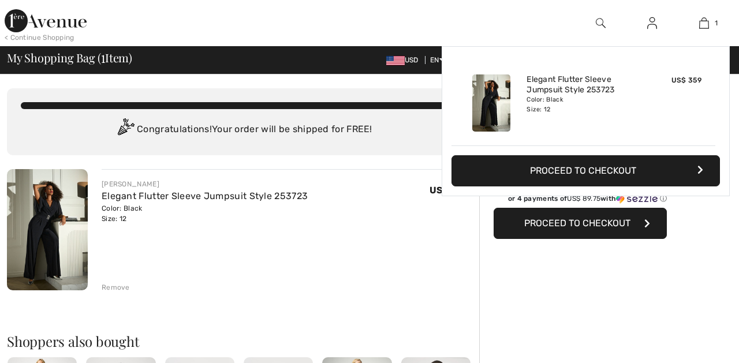
checkbox input "true"
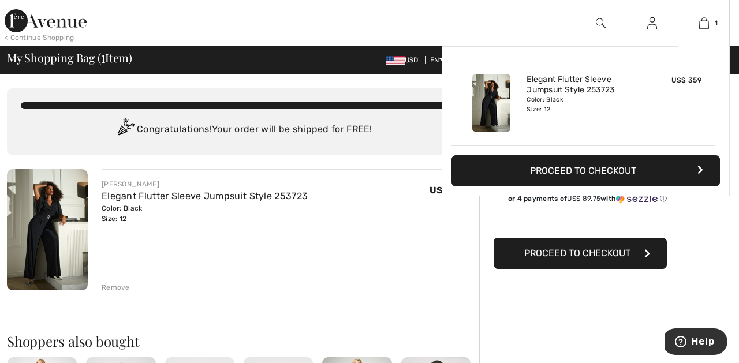
click at [593, 169] on button "Proceed to Checkout" at bounding box center [585, 170] width 268 height 31
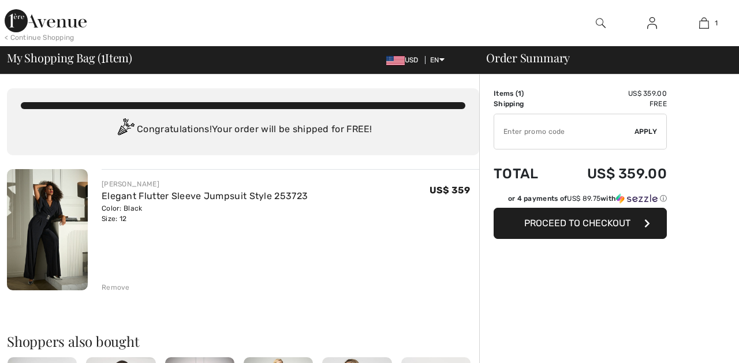
checkbox input "true"
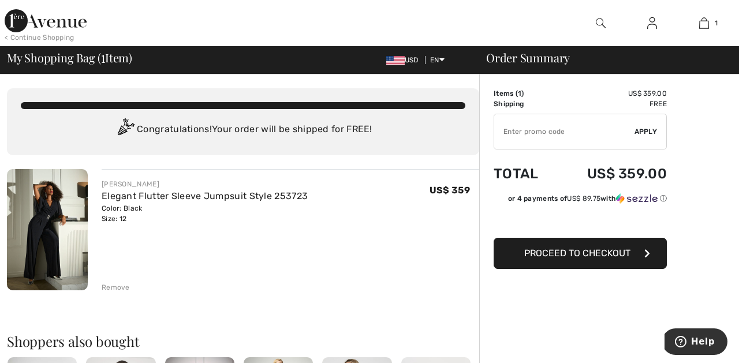
click at [42, 227] on img at bounding box center [47, 229] width 81 height 121
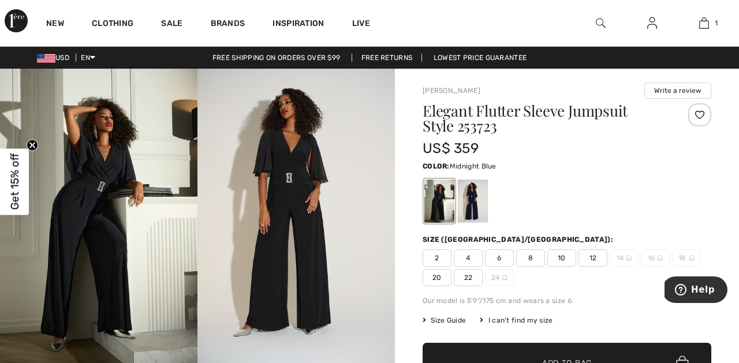
click at [469, 205] on div at bounding box center [473, 201] width 30 height 43
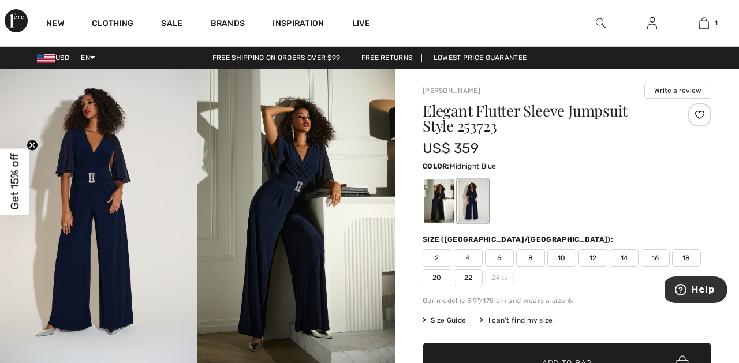
click at [96, 206] on img at bounding box center [98, 217] width 197 height 296
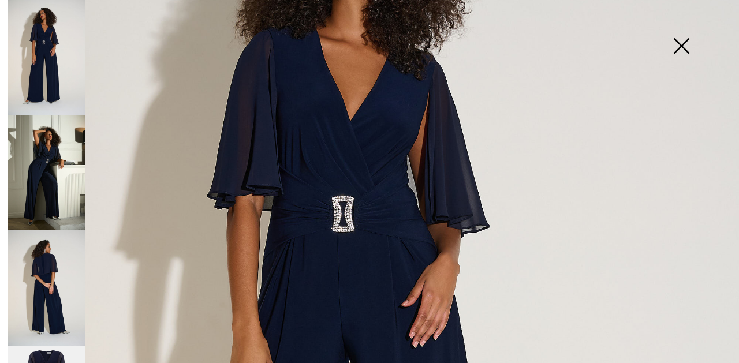
scroll to position [194, 0]
click at [48, 259] on img at bounding box center [46, 287] width 77 height 115
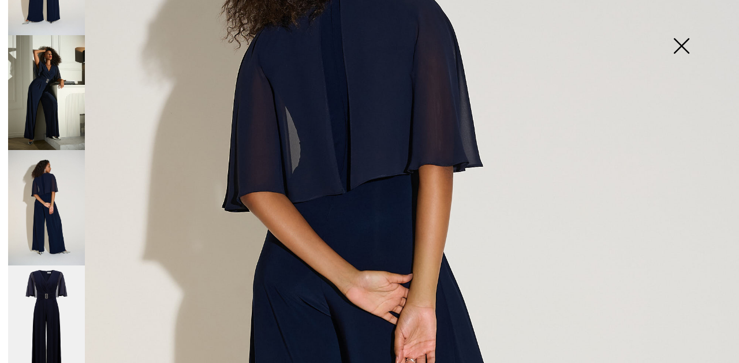
scroll to position [235, 0]
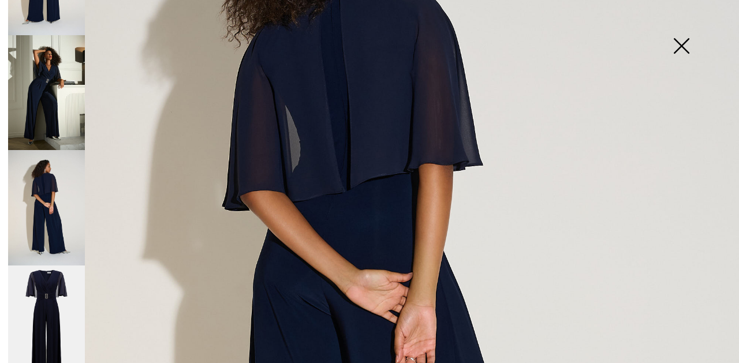
click at [42, 218] on img at bounding box center [46, 207] width 77 height 115
click at [53, 209] on img at bounding box center [46, 207] width 77 height 115
click at [43, 271] on img at bounding box center [46, 323] width 77 height 115
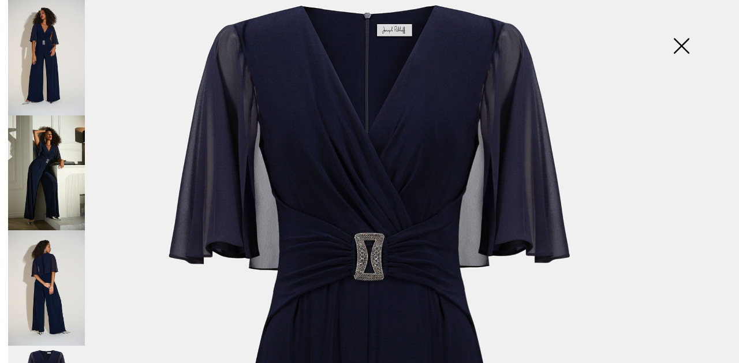
scroll to position [37, 0]
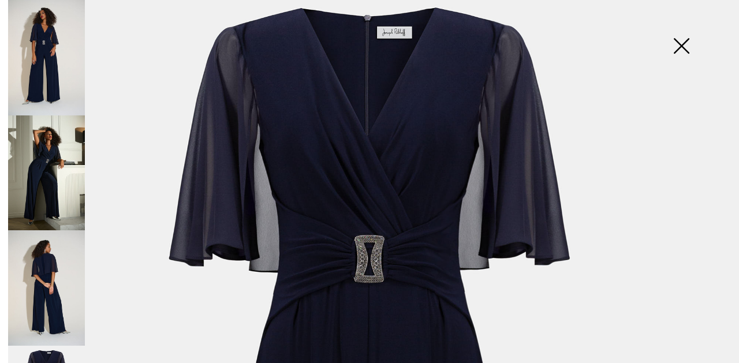
click at [682, 40] on img at bounding box center [681, 46] width 58 height 59
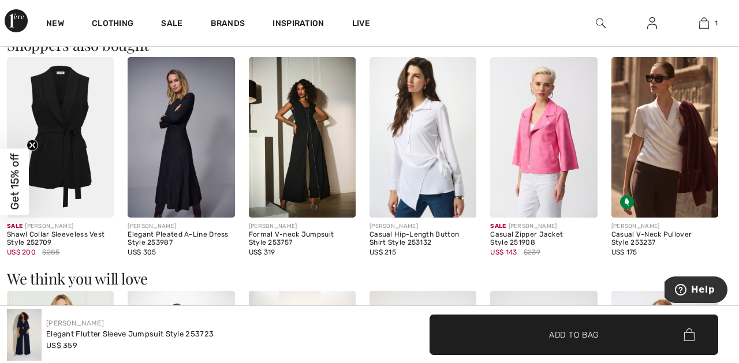
scroll to position [695, 0]
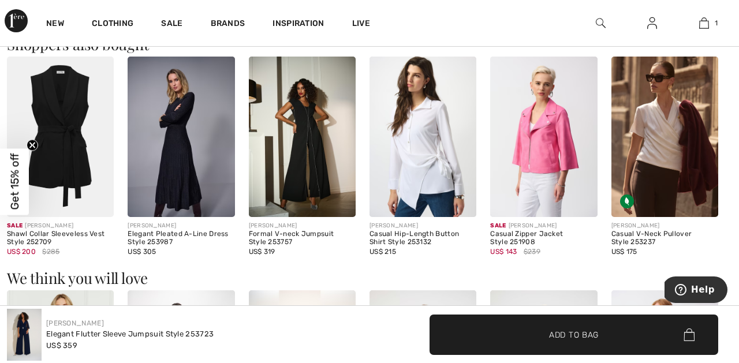
click at [318, 158] on img at bounding box center [302, 137] width 107 height 160
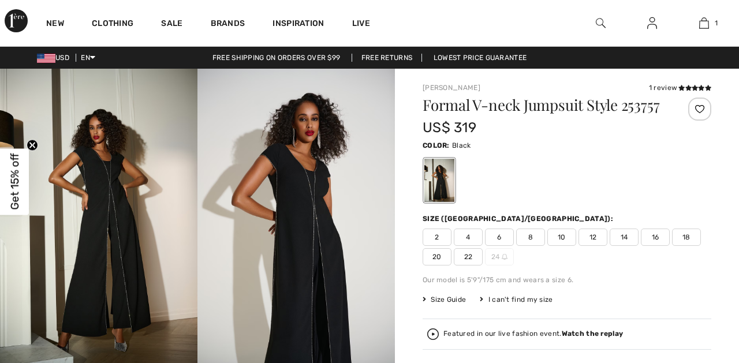
checkbox input "true"
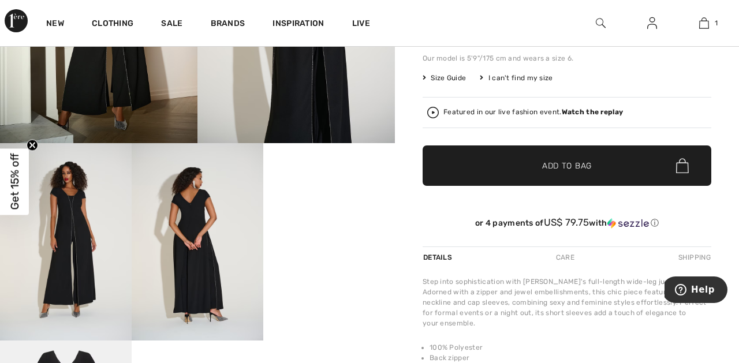
scroll to position [222, 0]
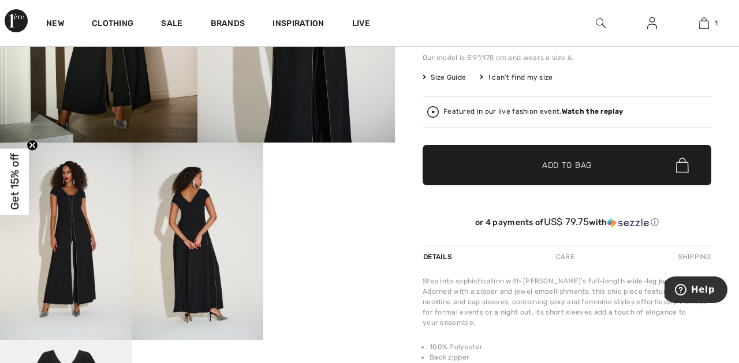
click at [191, 218] on img at bounding box center [198, 241] width 132 height 197
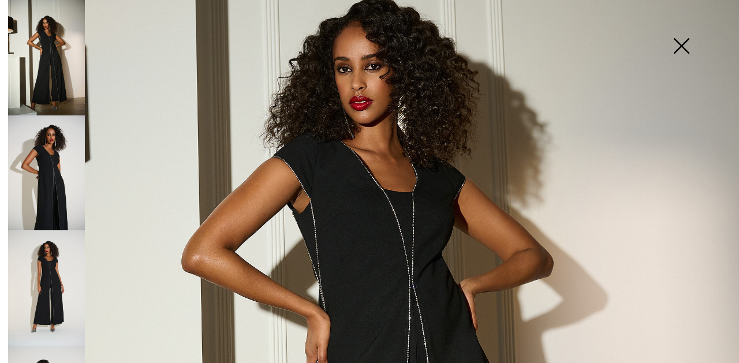
scroll to position [152, 0]
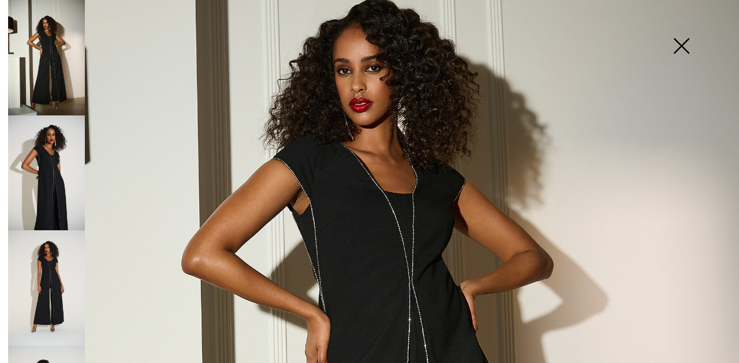
click at [688, 46] on img at bounding box center [681, 46] width 58 height 59
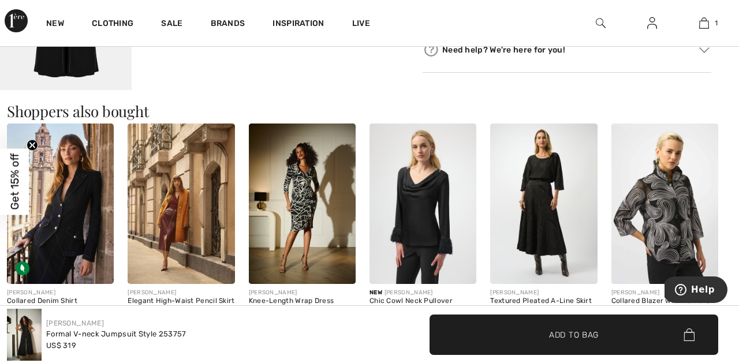
scroll to position [711, 0]
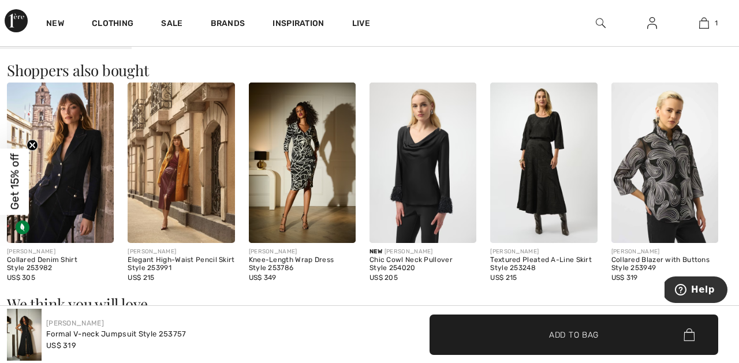
click at [411, 171] on img at bounding box center [422, 163] width 107 height 160
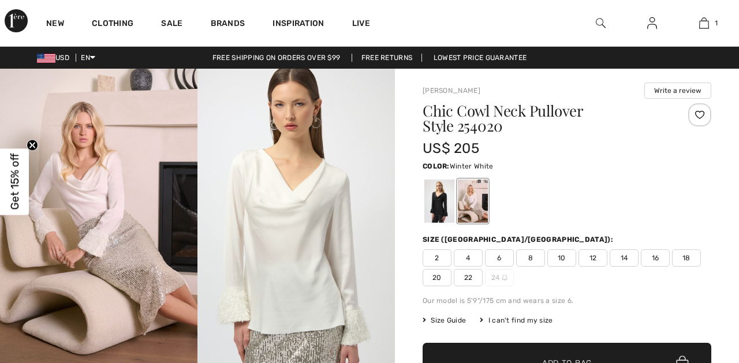
checkbox input "true"
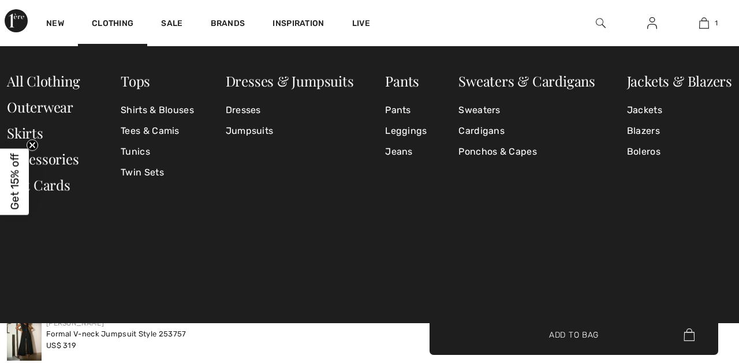
checkbox input "true"
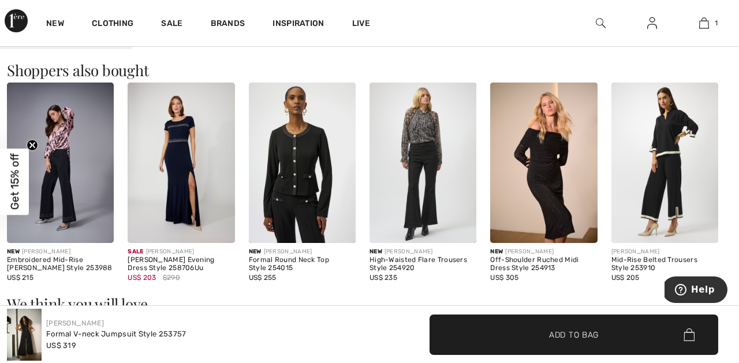
click at [659, 152] on img at bounding box center [664, 163] width 107 height 160
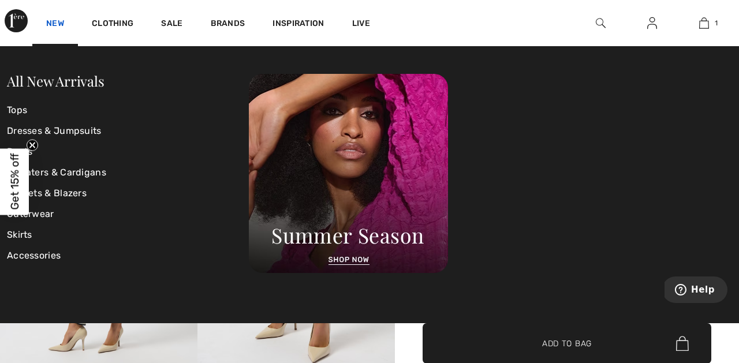
click at [51, 18] on link "New" at bounding box center [55, 24] width 18 height 12
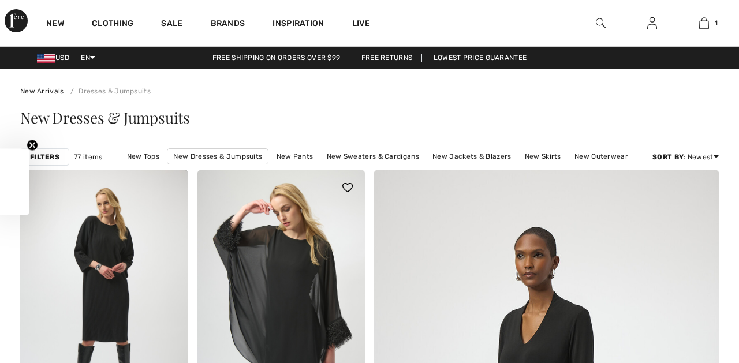
checkbox input "true"
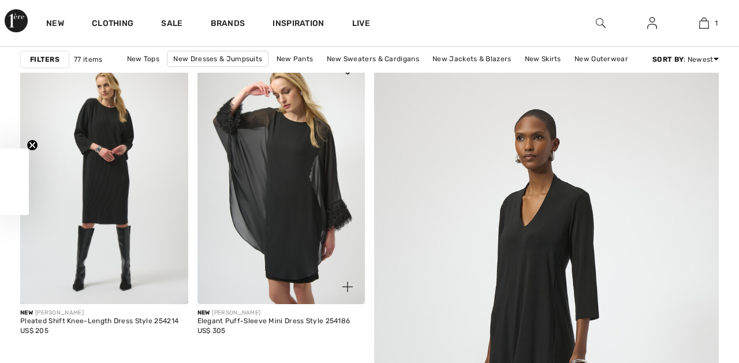
click at [278, 162] on img at bounding box center [281, 179] width 168 height 252
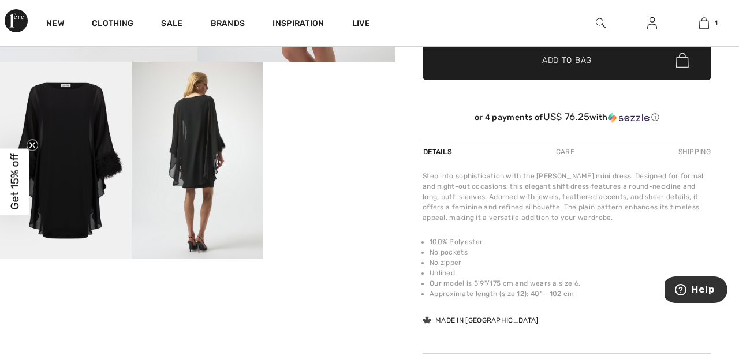
scroll to position [316, 0]
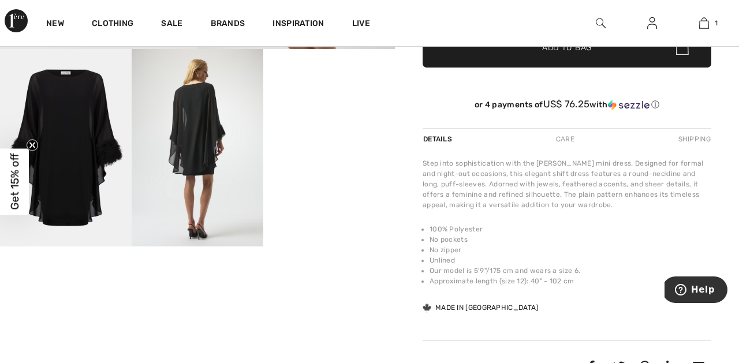
click at [334, 115] on video "Your browser does not support the video tag." at bounding box center [329, 82] width 132 height 66
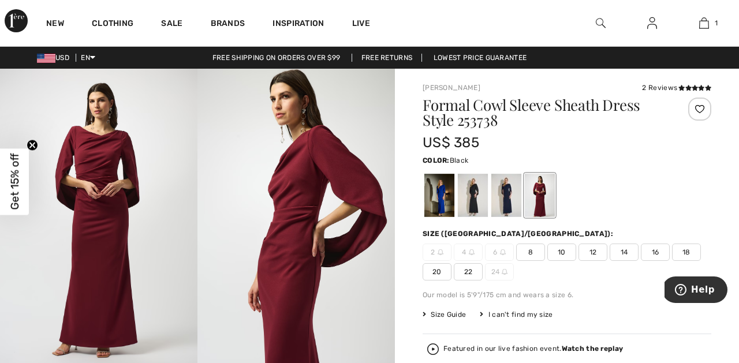
click at [477, 205] on div at bounding box center [473, 195] width 30 height 43
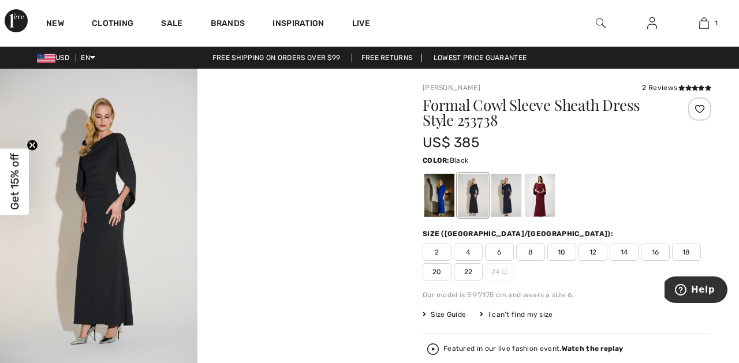
click at [94, 180] on img at bounding box center [98, 217] width 197 height 296
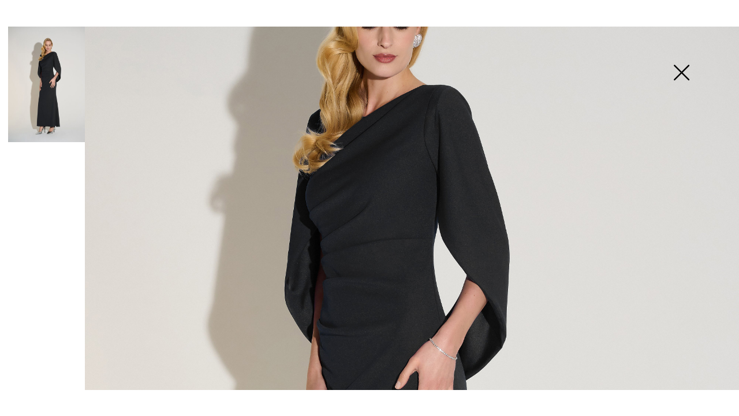
scroll to position [171, 0]
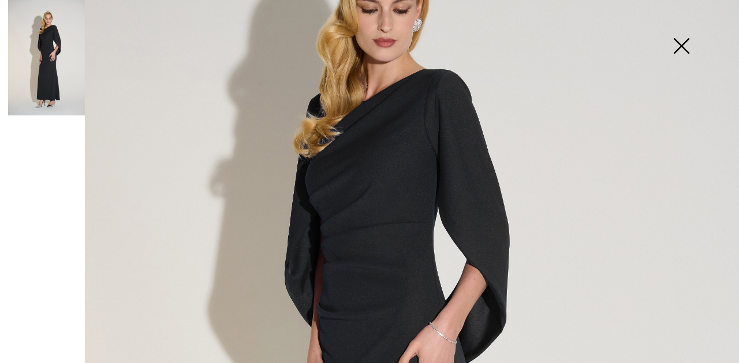
click at [682, 48] on img at bounding box center [681, 46] width 58 height 59
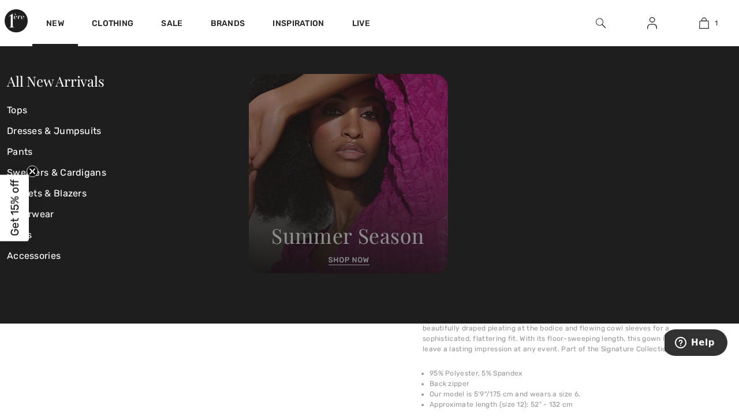
scroll to position [215, 0]
